Goal: Information Seeking & Learning: Find contact information

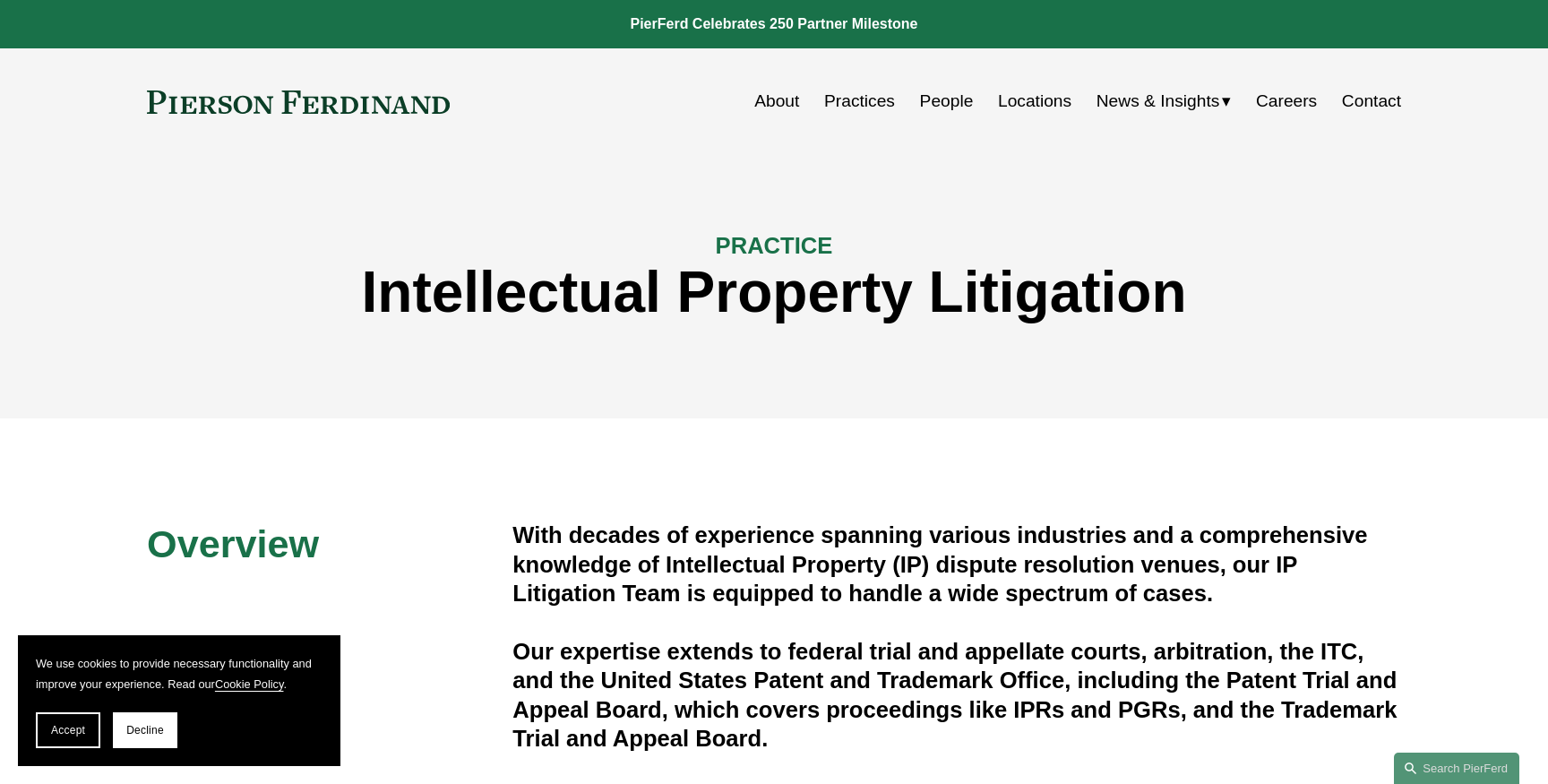
click at [1277, 99] on link "Careers" at bounding box center [1286, 101] width 61 height 34
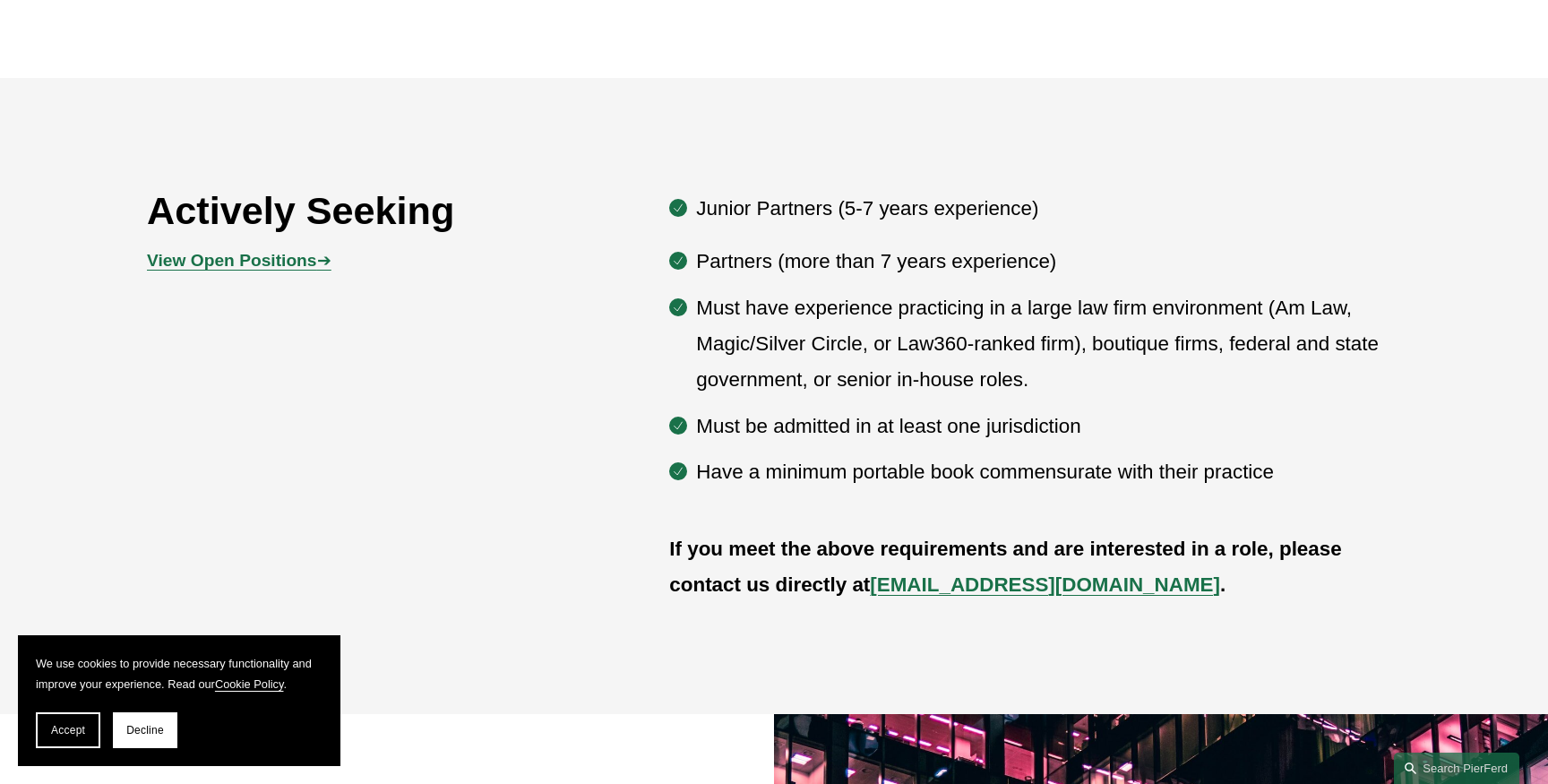
scroll to position [968, 0]
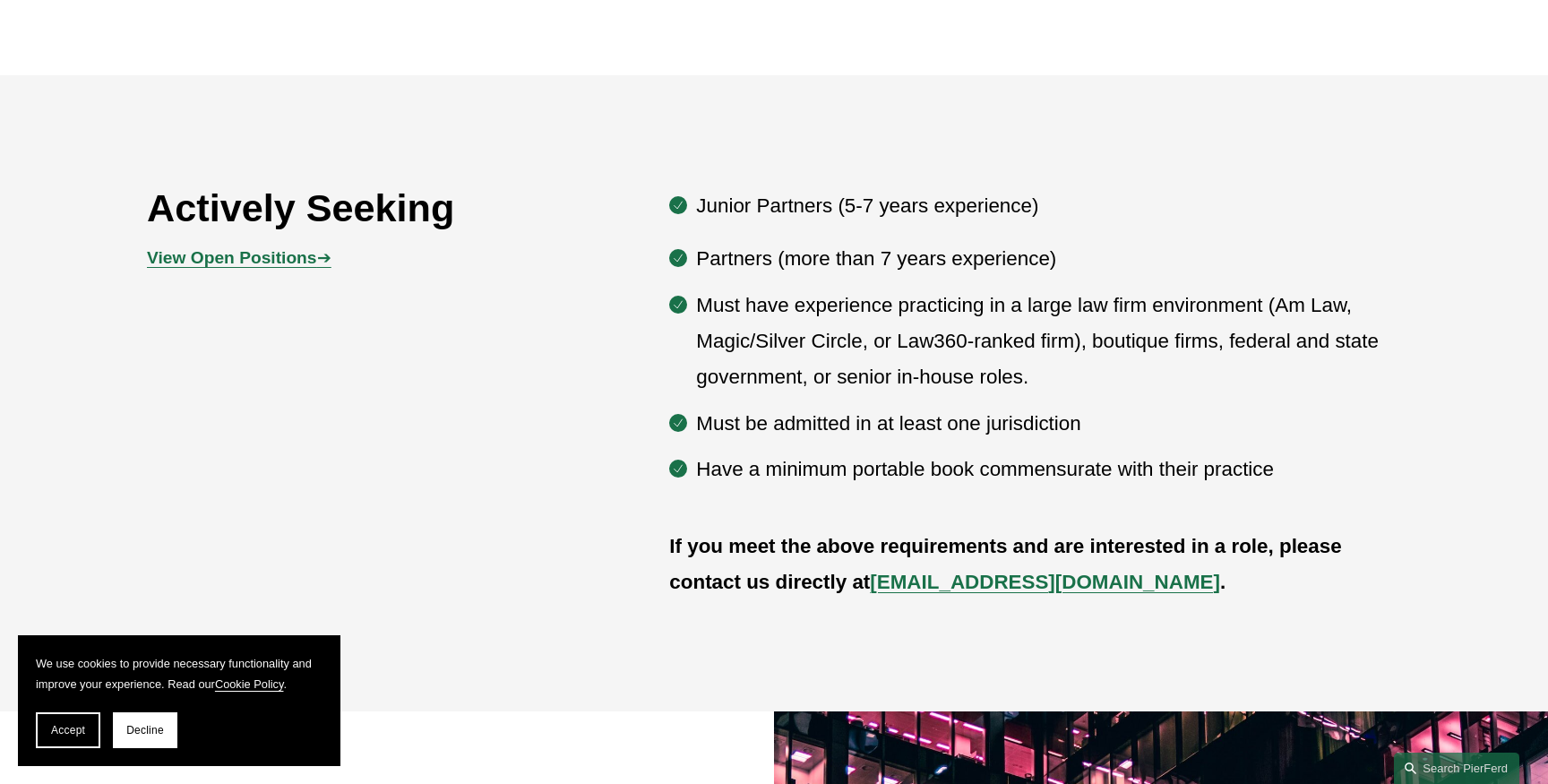
click at [226, 258] on strong "View Open Positions" at bounding box center [231, 257] width 169 height 19
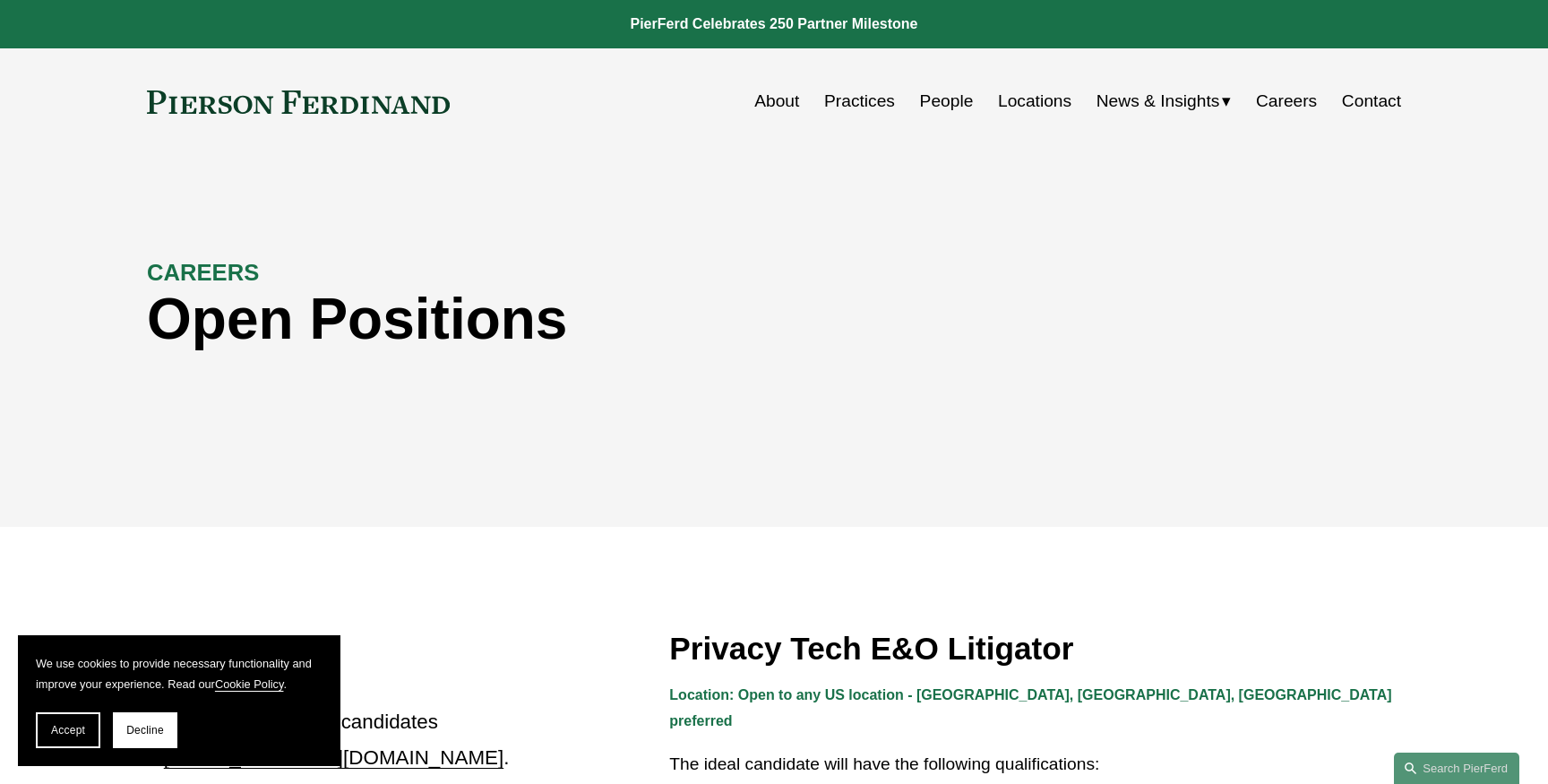
click at [1029, 104] on link "Locations" at bounding box center [1034, 101] width 73 height 34
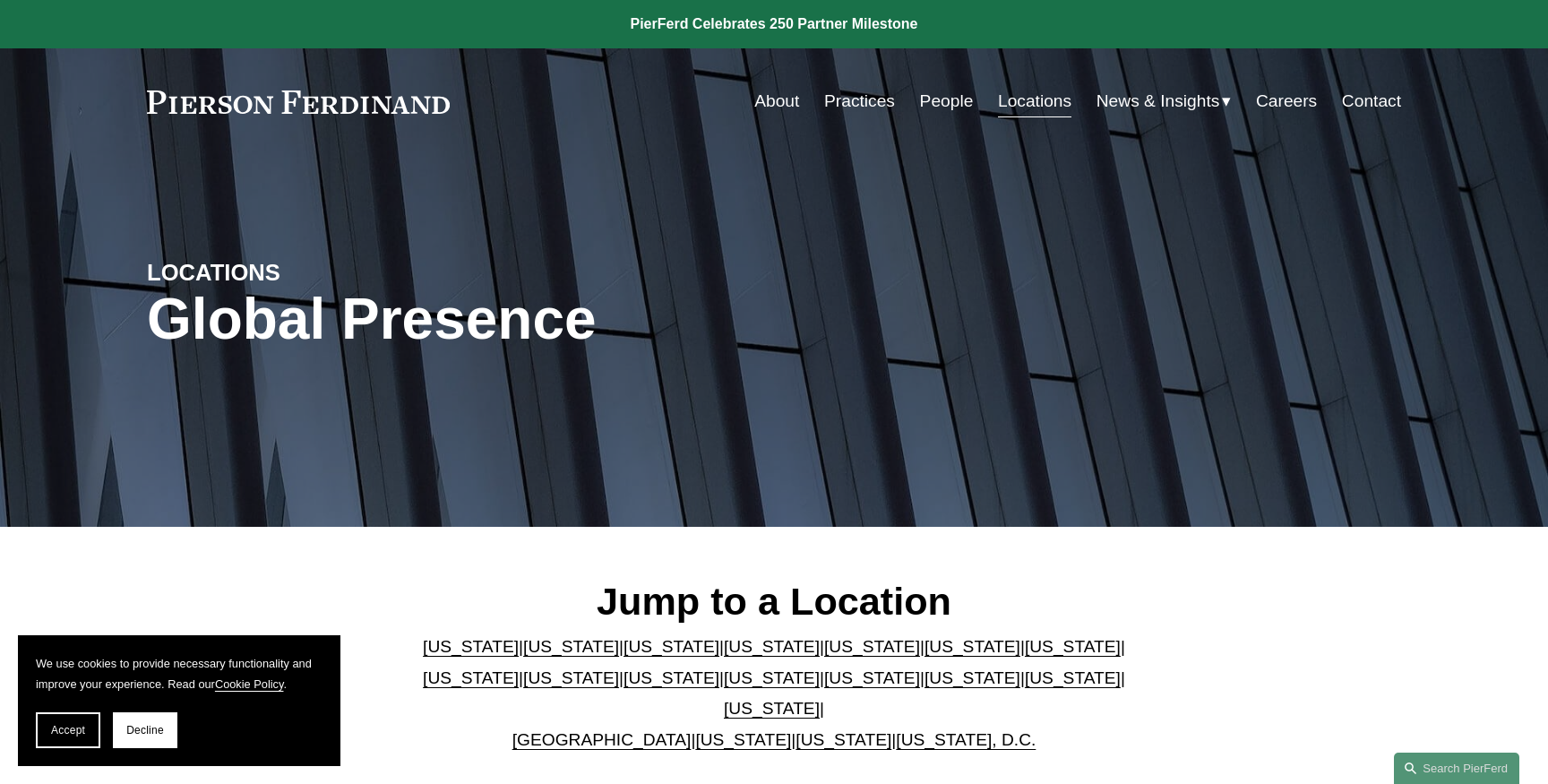
click at [924, 656] on link "[US_STATE]" at bounding box center [972, 646] width 96 height 19
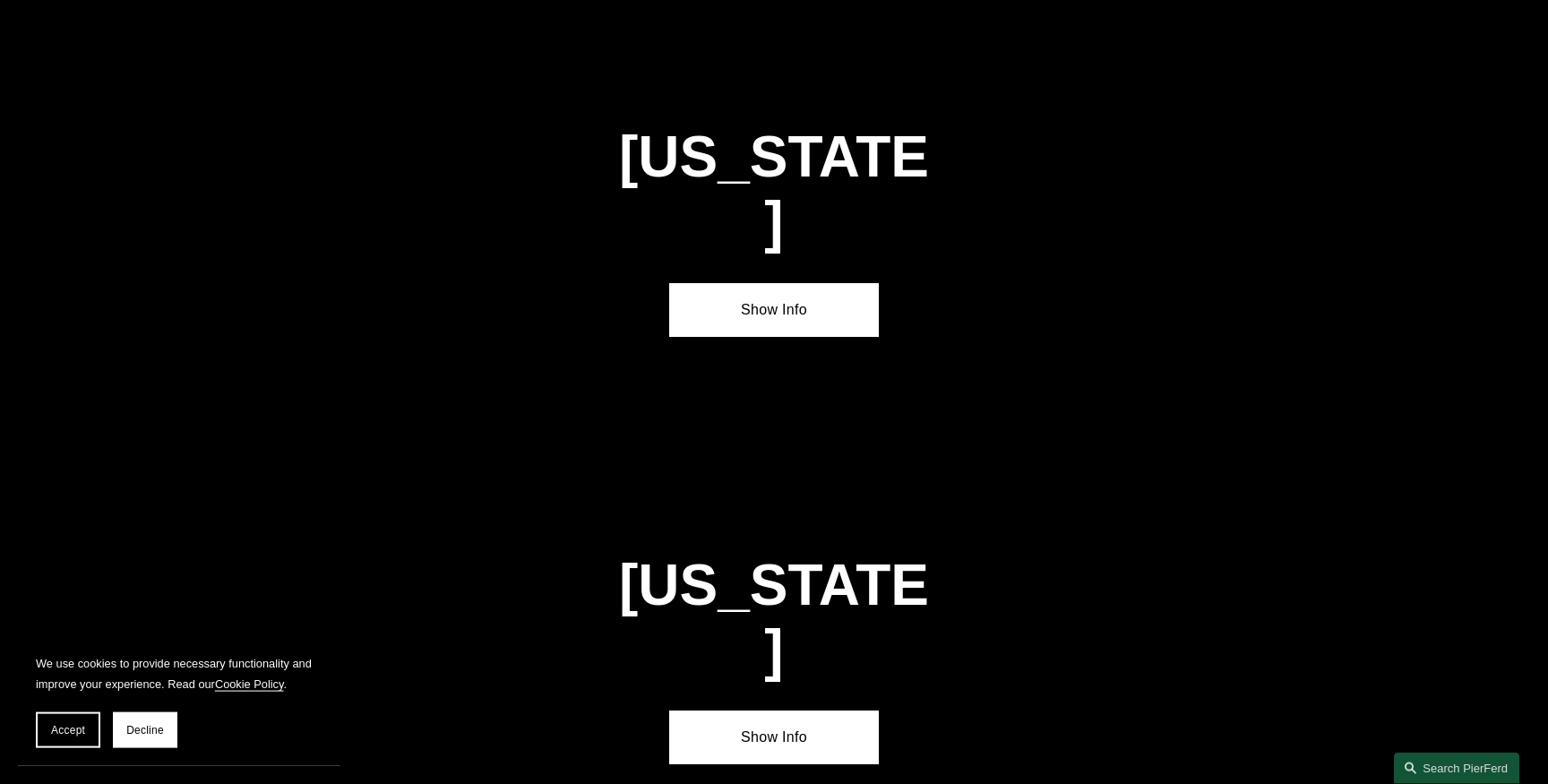
scroll to position [2677, 0]
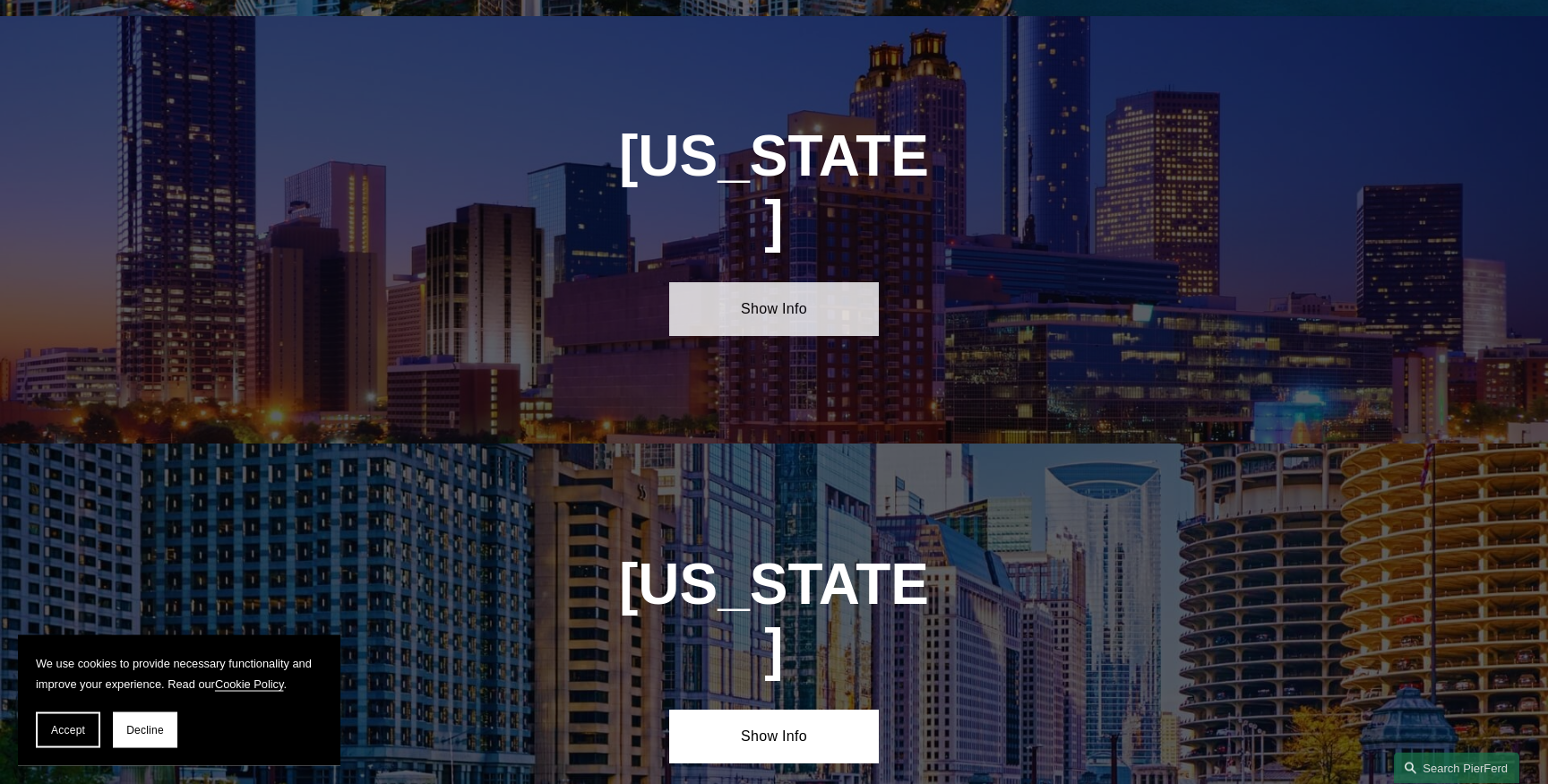
click at [812, 282] on link "Show Info" at bounding box center [774, 309] width 209 height 54
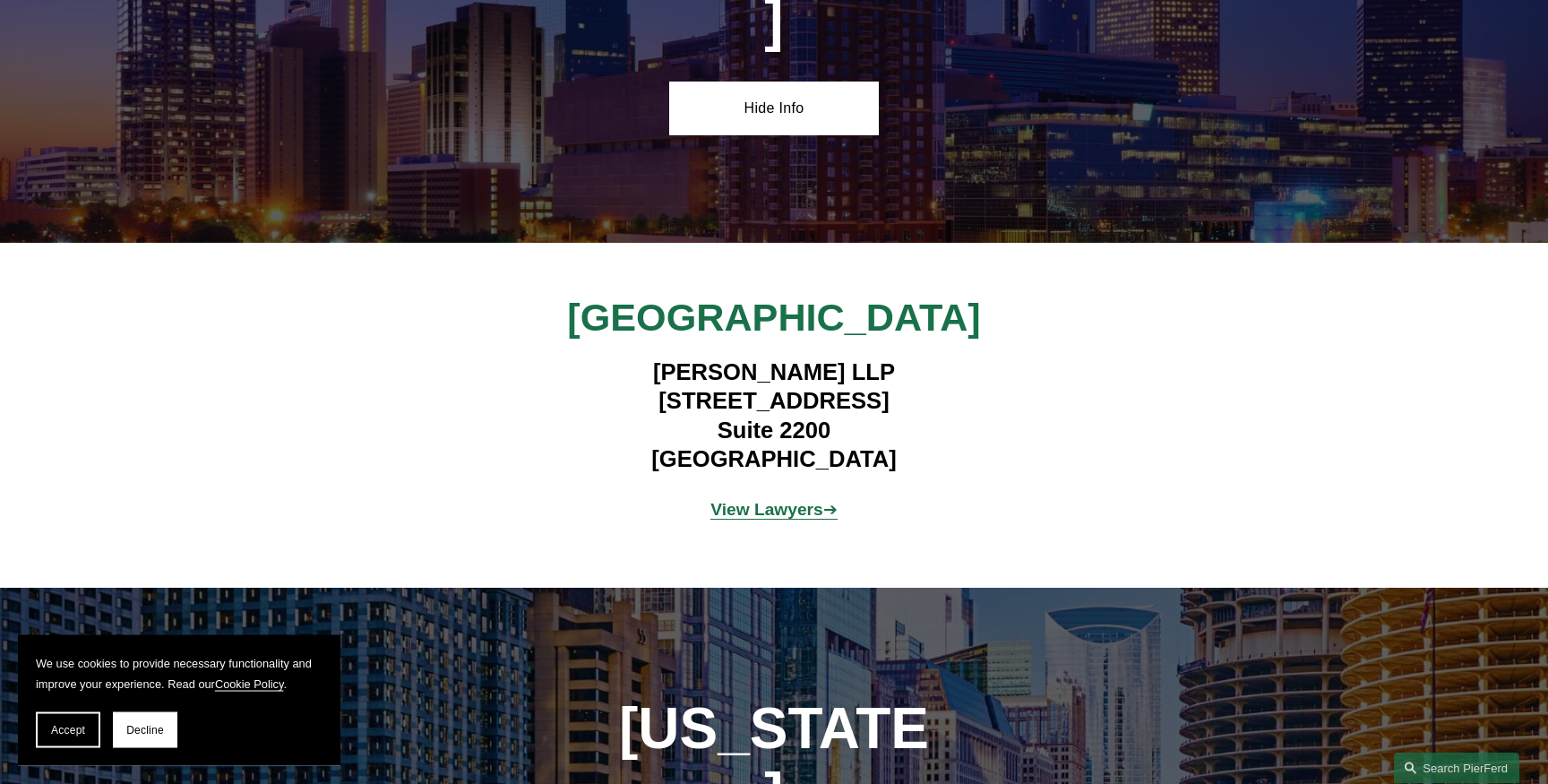
scroll to position [2880, 0]
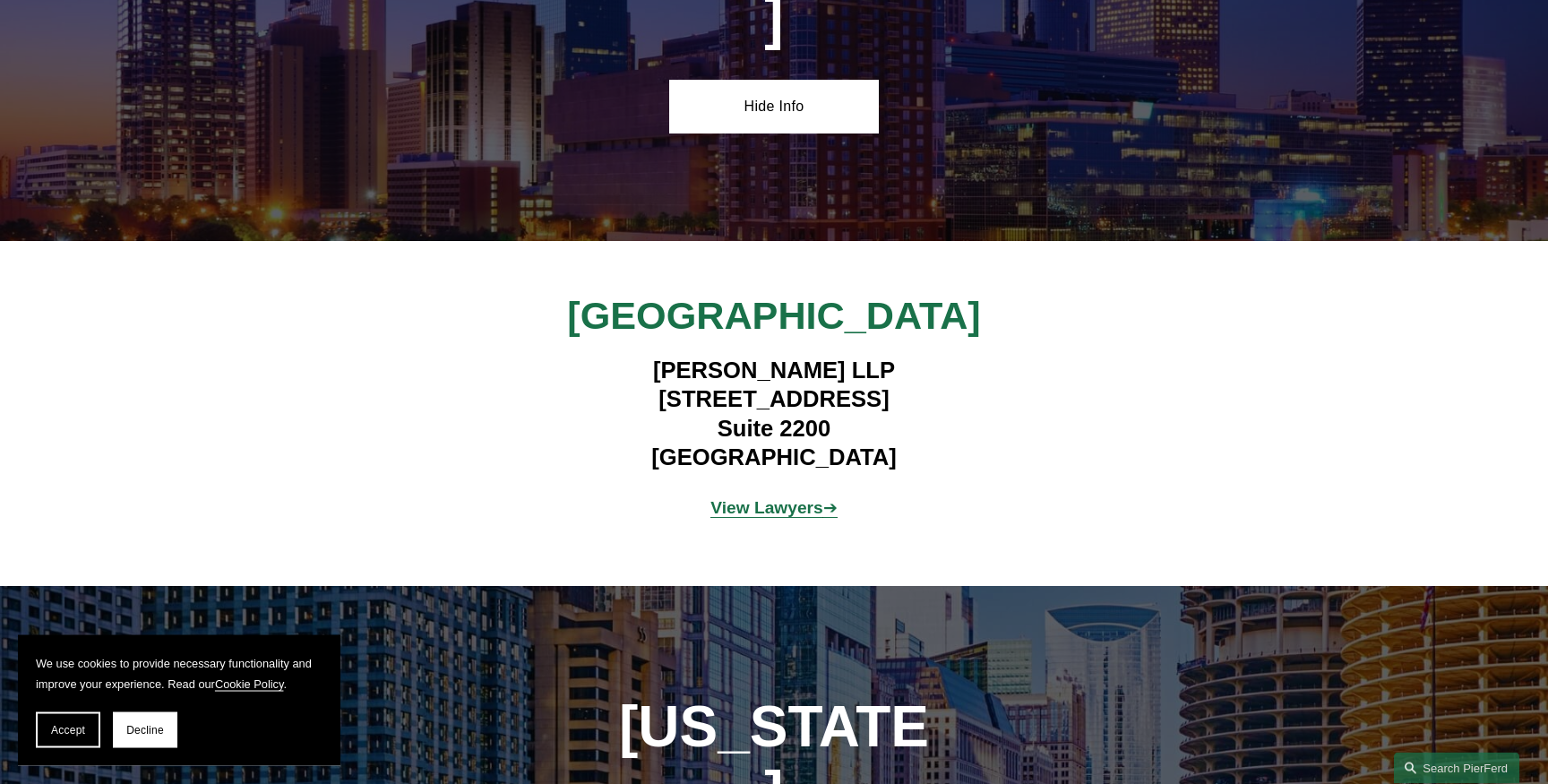
drag, startPoint x: 768, startPoint y: 441, endPoint x: 756, endPoint y: 432, distance: 15.0
click at [768, 498] on strong "View Lawyers" at bounding box center [767, 507] width 113 height 19
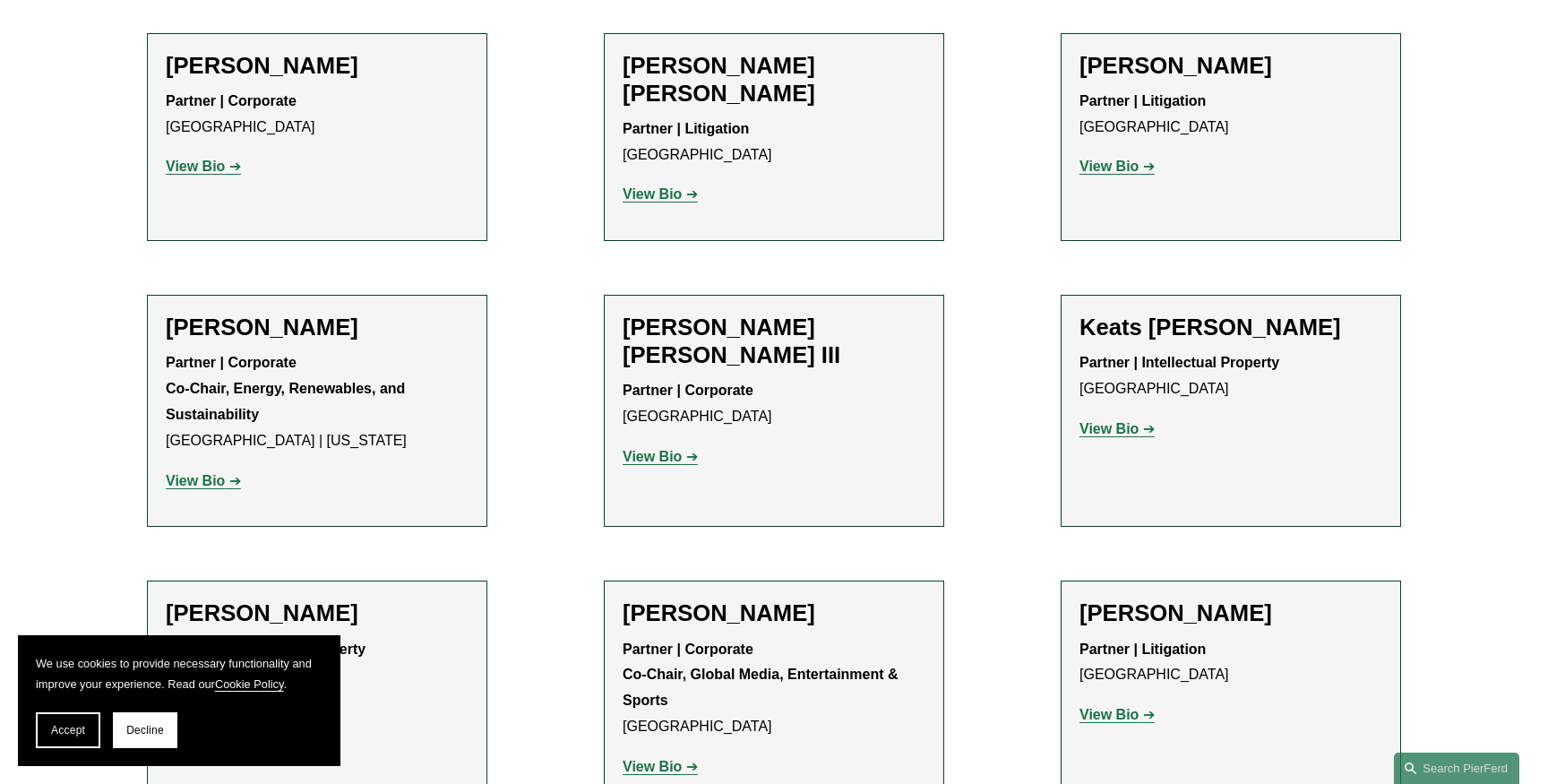
scroll to position [2118, 0]
click at [1103, 422] on strong "View Bio" at bounding box center [1108, 430] width 60 height 16
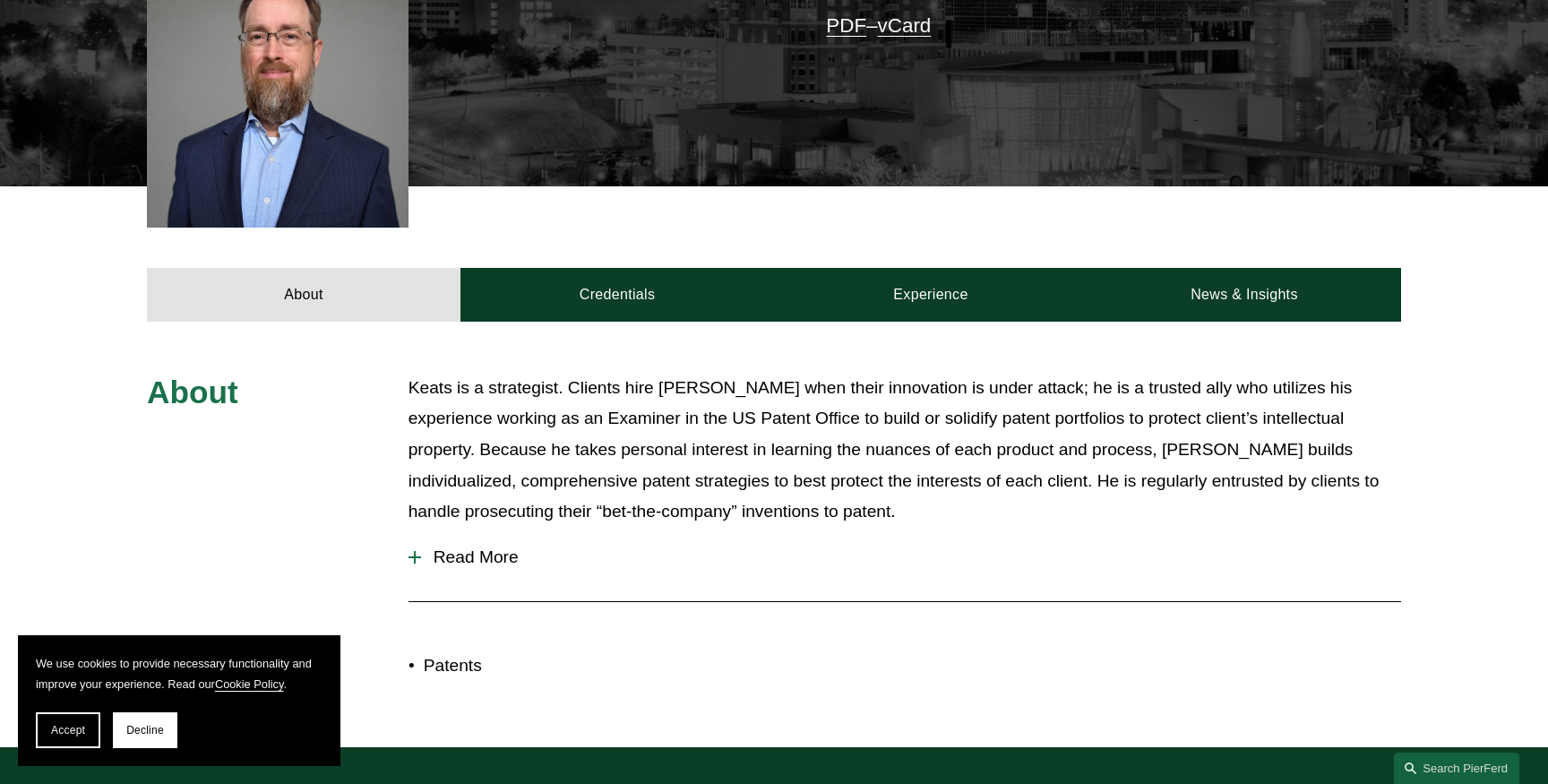
scroll to position [528, 0]
